Goal: Information Seeking & Learning: Understand process/instructions

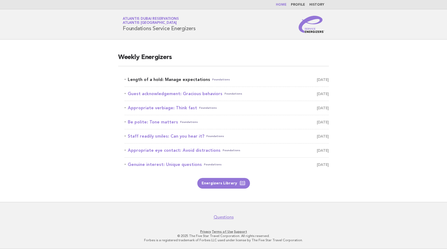
click at [174, 82] on link "Length of a hold: Manage expectations Foundations September 17" at bounding box center [227, 79] width 204 height 7
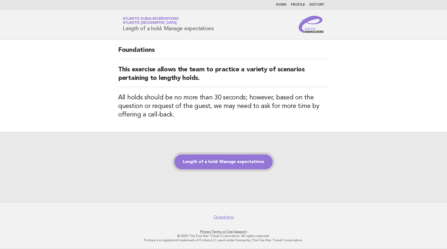
click at [237, 163] on link "Length of a hold: Manage expectations" at bounding box center [223, 162] width 98 height 15
click at [239, 161] on link "Length of a hold: Manage expectations" at bounding box center [223, 162] width 98 height 15
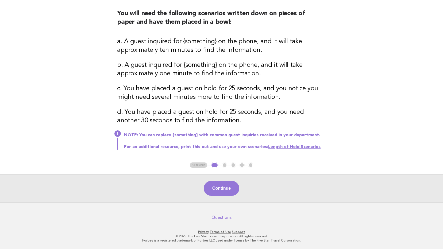
scroll to position [10, 0]
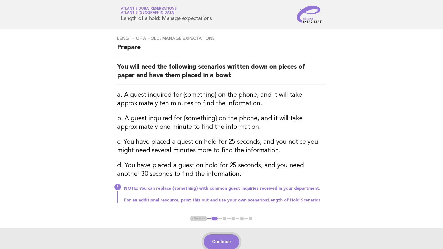
click at [218, 240] on button "Continue" at bounding box center [222, 241] width 36 height 15
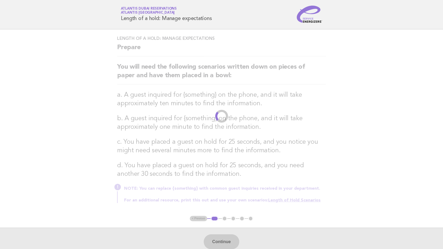
scroll to position [0, 0]
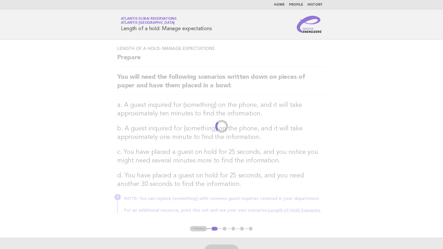
click at [194, 228] on ul "< Previous 1 2 3 4 5" at bounding box center [222, 228] width 64 height 5
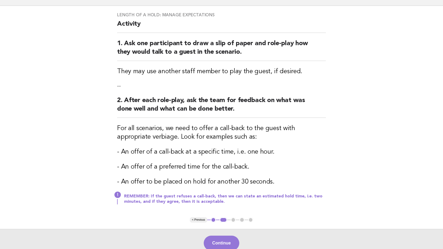
scroll to position [53, 0]
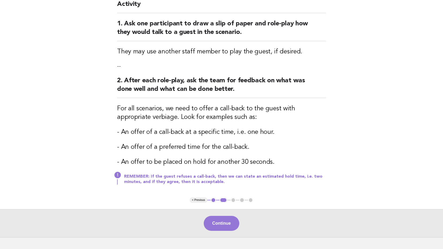
click at [198, 198] on button "< Previous" at bounding box center [198, 200] width 17 height 5
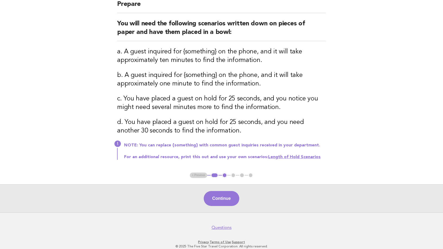
click at [199, 174] on ul "< Previous 1 2 3 4 5" at bounding box center [222, 175] width 64 height 5
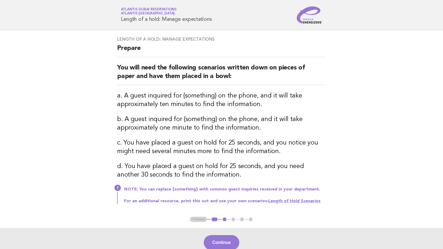
scroll to position [0, 0]
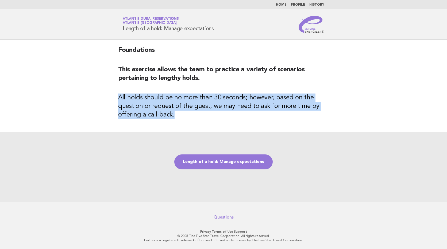
drag, startPoint x: 117, startPoint y: 96, endPoint x: 176, endPoint y: 115, distance: 61.4
click at [176, 115] on div "Foundations This exercise allows the team to practice a variety of scenarios pe…" at bounding box center [223, 86] width 223 height 92
copy h3 "All holds should be no more than 30 seconds; however, based on the question or …"
drag, startPoint x: 167, startPoint y: 28, endPoint x: 216, endPoint y: 29, distance: 49.2
click at [216, 29] on div "Service Energizers Atlantis [GEOGRAPHIC_DATA] Reservations Atlantis [GEOGRAPHIC…" at bounding box center [223, 24] width 217 height 17
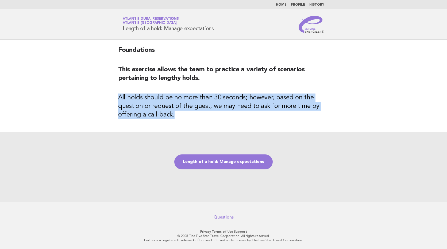
drag, startPoint x: 216, startPoint y: 29, endPoint x: 211, endPoint y: 29, distance: 4.8
click at [216, 29] on div "Service Energizers Atlantis [GEOGRAPHIC_DATA] Reservations Atlantis [GEOGRAPHIC…" at bounding box center [223, 24] width 217 height 17
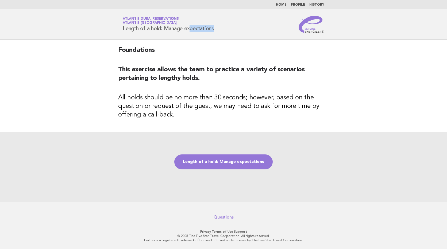
drag, startPoint x: 167, startPoint y: 26, endPoint x: 197, endPoint y: 29, distance: 30.3
click at [197, 29] on h1 "Service Energizers Atlantis [GEOGRAPHIC_DATA] Reservations Atlantis [GEOGRAPHIC…" at bounding box center [168, 24] width 91 height 14
drag, startPoint x: 123, startPoint y: 28, endPoint x: 214, endPoint y: 29, distance: 90.6
click at [214, 29] on h1 "Service Energizers Atlantis [GEOGRAPHIC_DATA] Reservations Atlantis [GEOGRAPHIC…" at bounding box center [168, 24] width 91 height 14
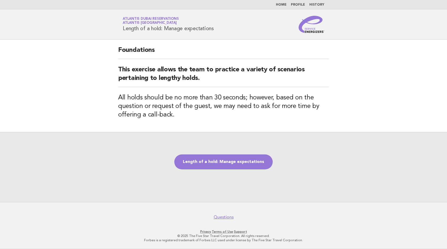
copy h1 "Length of a hold: Manage expectations"
